Goal: Task Accomplishment & Management: Complete application form

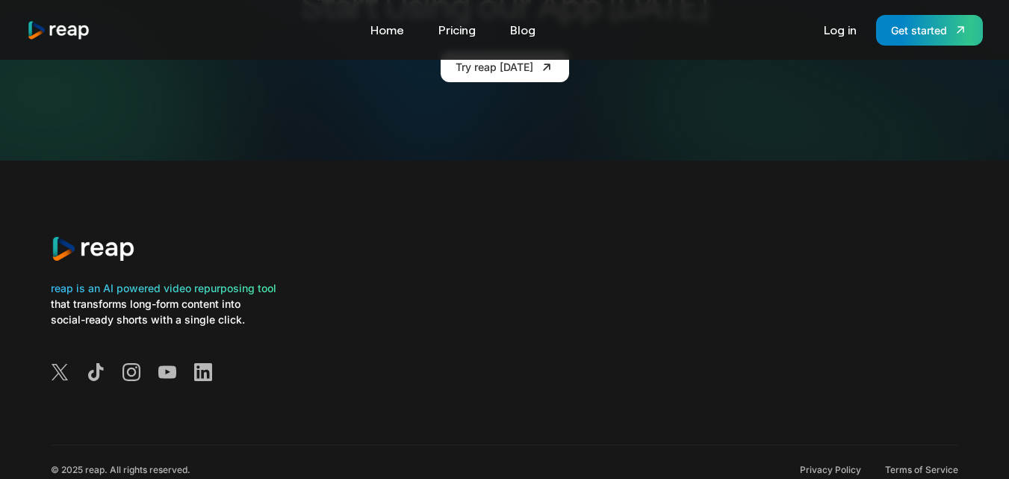
click at [679, 161] on div "reap is an AI powered video repurposing tool that transforms long-form content …" at bounding box center [505, 303] width 908 height 285
click at [856, 26] on link "Log in" at bounding box center [841, 30] width 48 height 24
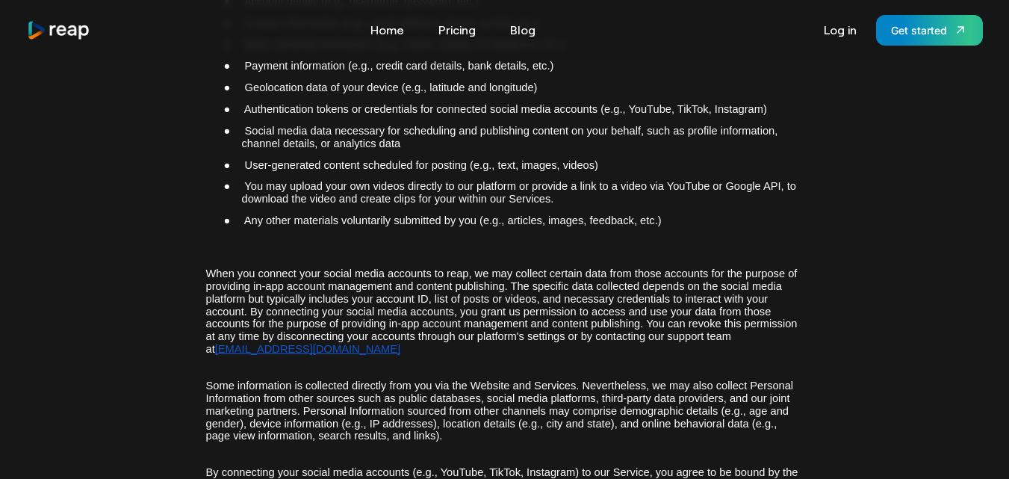
scroll to position [737, 0]
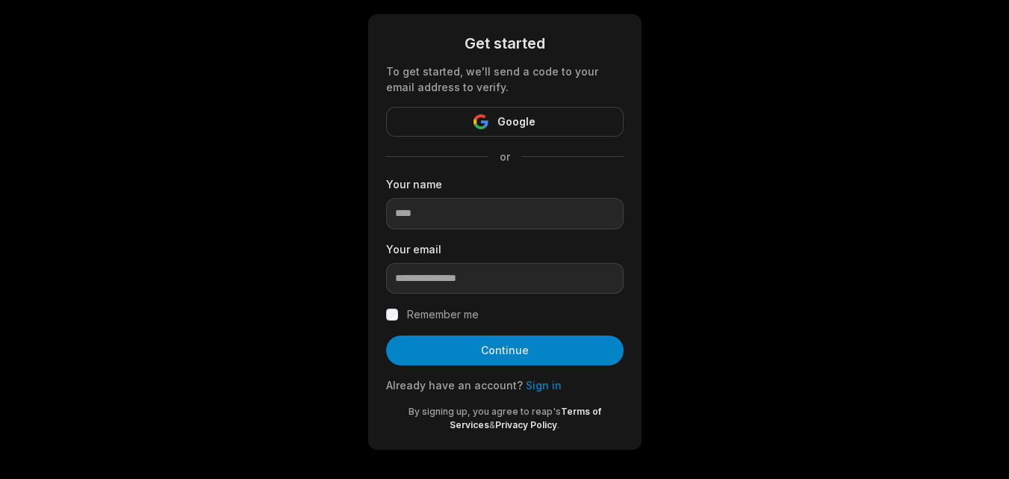
scroll to position [72, 0]
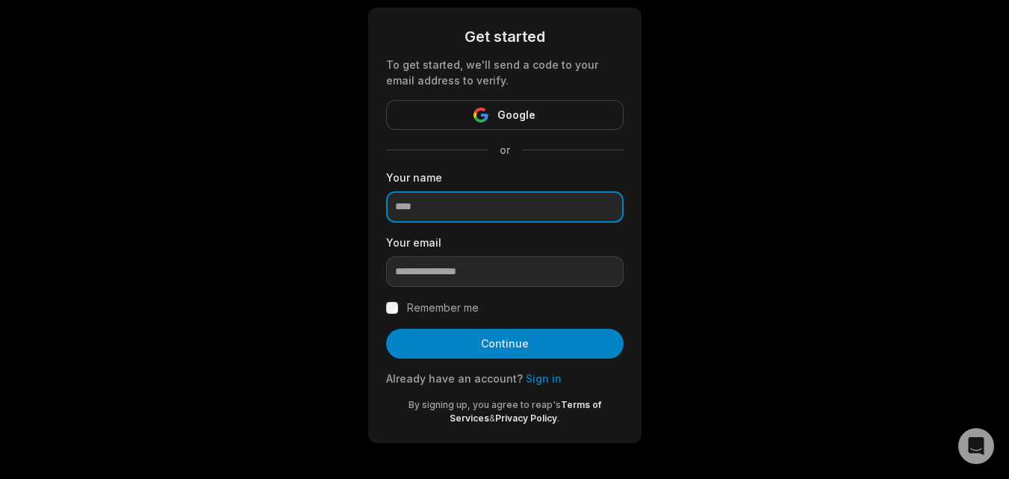
click at [444, 208] on input at bounding box center [505, 206] width 238 height 31
type input "****"
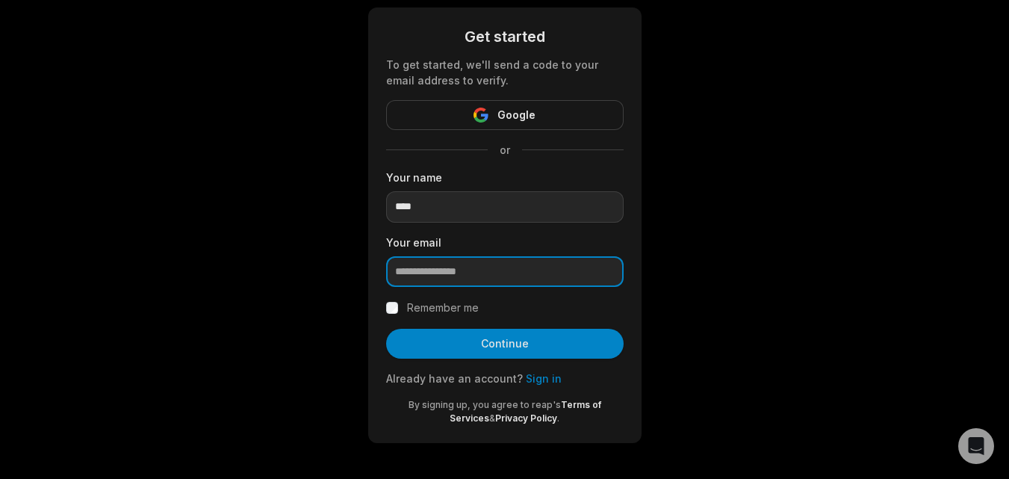
click at [462, 272] on input "email" at bounding box center [505, 271] width 238 height 31
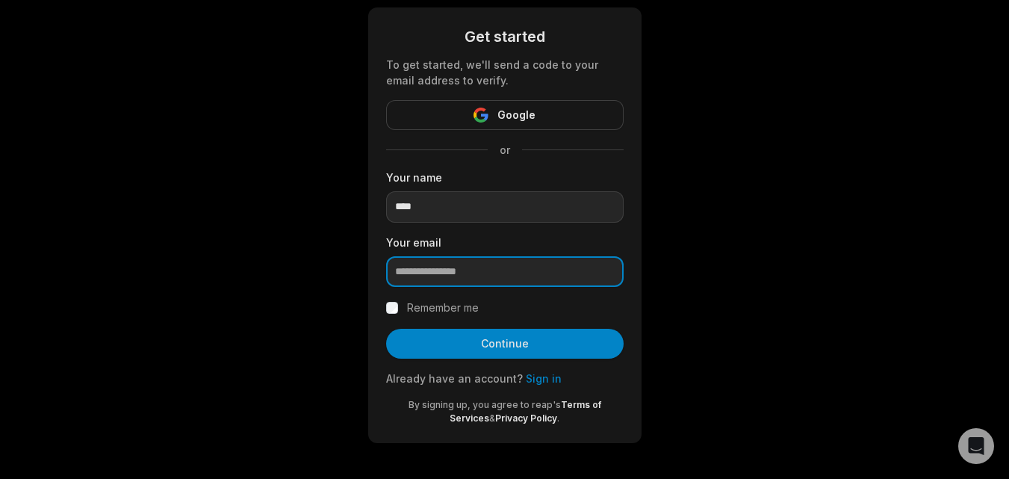
click at [462, 272] on input "email" at bounding box center [505, 271] width 238 height 31
type input "**********"
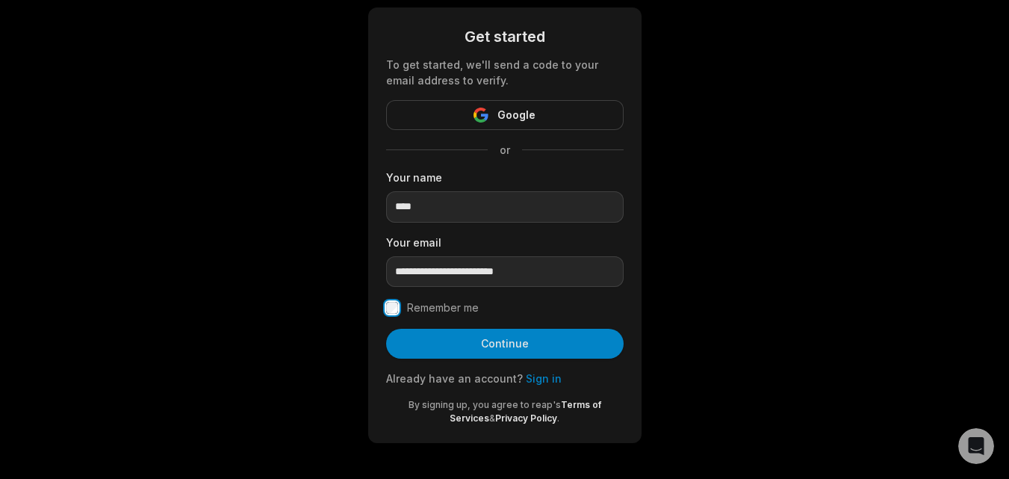
scroll to position [0, 0]
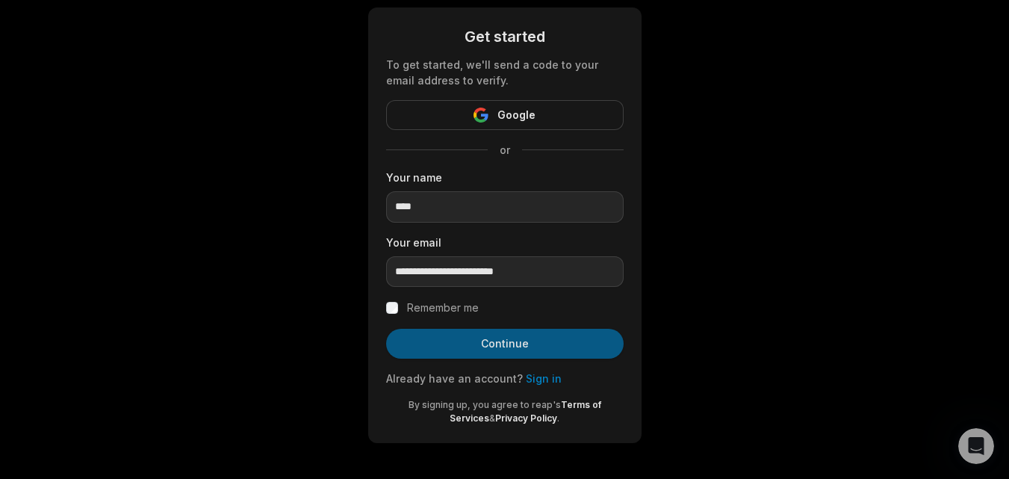
click at [502, 343] on button "Continue" at bounding box center [505, 344] width 238 height 30
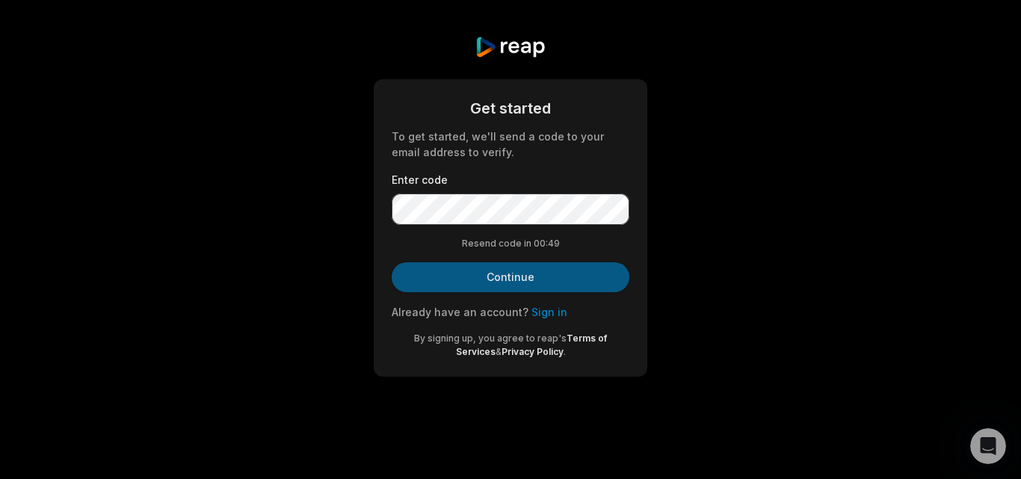
click at [522, 280] on button "Continue" at bounding box center [510, 277] width 238 height 30
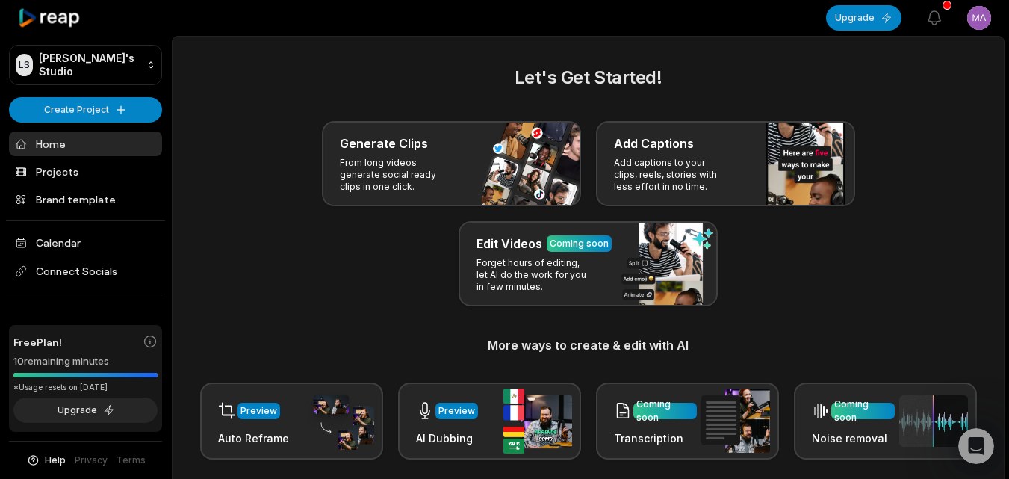
click at [975, 19] on html "LS [PERSON_NAME]'s Studio Create Project Home Projects Brand template Calendar …" at bounding box center [504, 239] width 1009 height 479
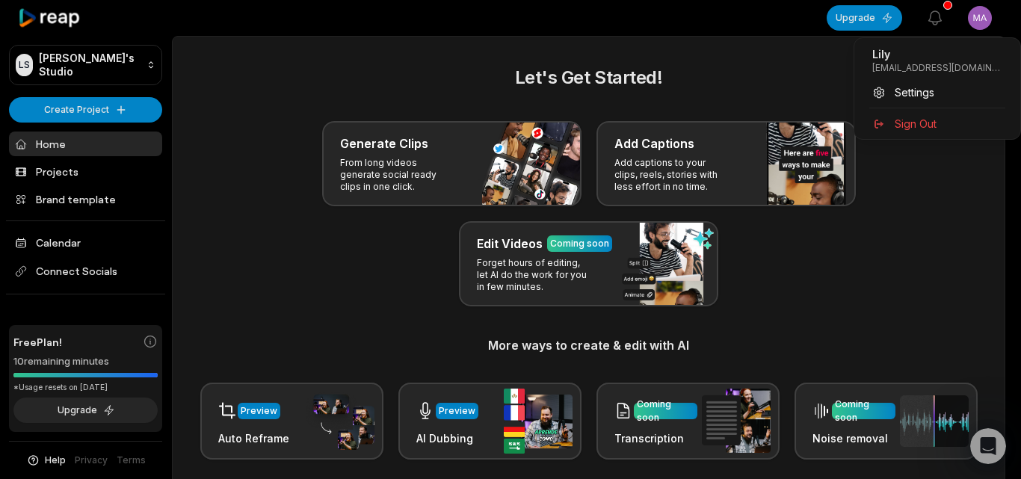
click at [927, 209] on html "LS [PERSON_NAME]'s Studio Create Project Home Projects Brand template Calendar …" at bounding box center [510, 239] width 1021 height 479
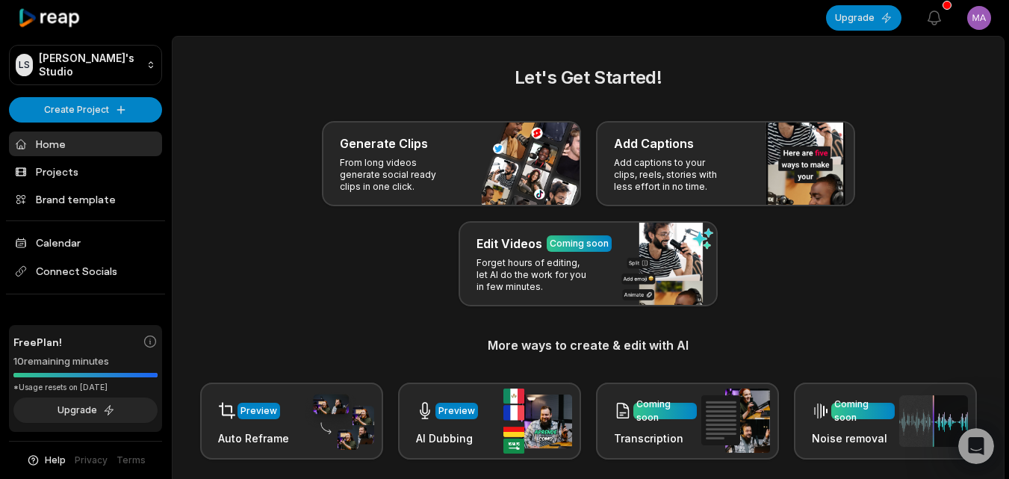
click at [981, 14] on html "LS [PERSON_NAME]'s Studio Create Project Home Projects Brand template Calendar …" at bounding box center [504, 239] width 1009 height 479
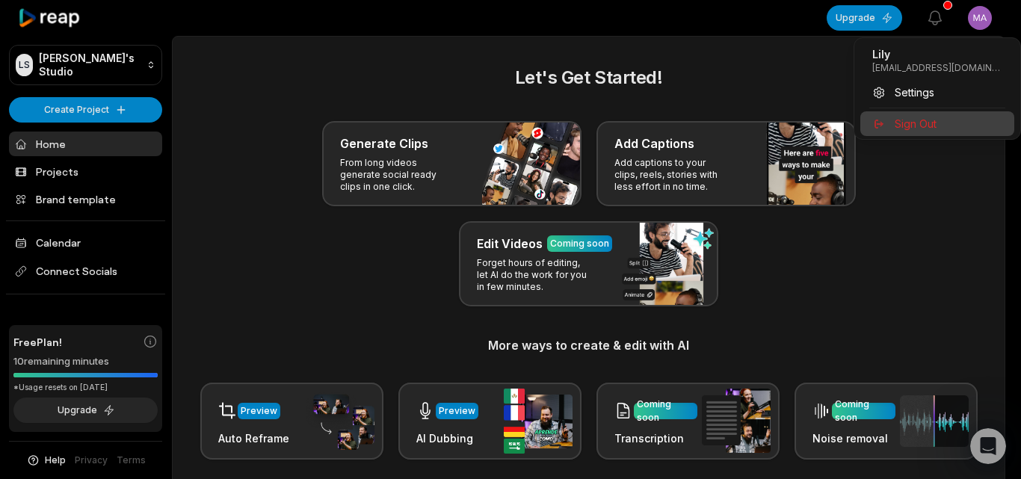
click at [908, 117] on span "Sign Out" at bounding box center [915, 124] width 42 height 16
